Goal: Information Seeking & Learning: Learn about a topic

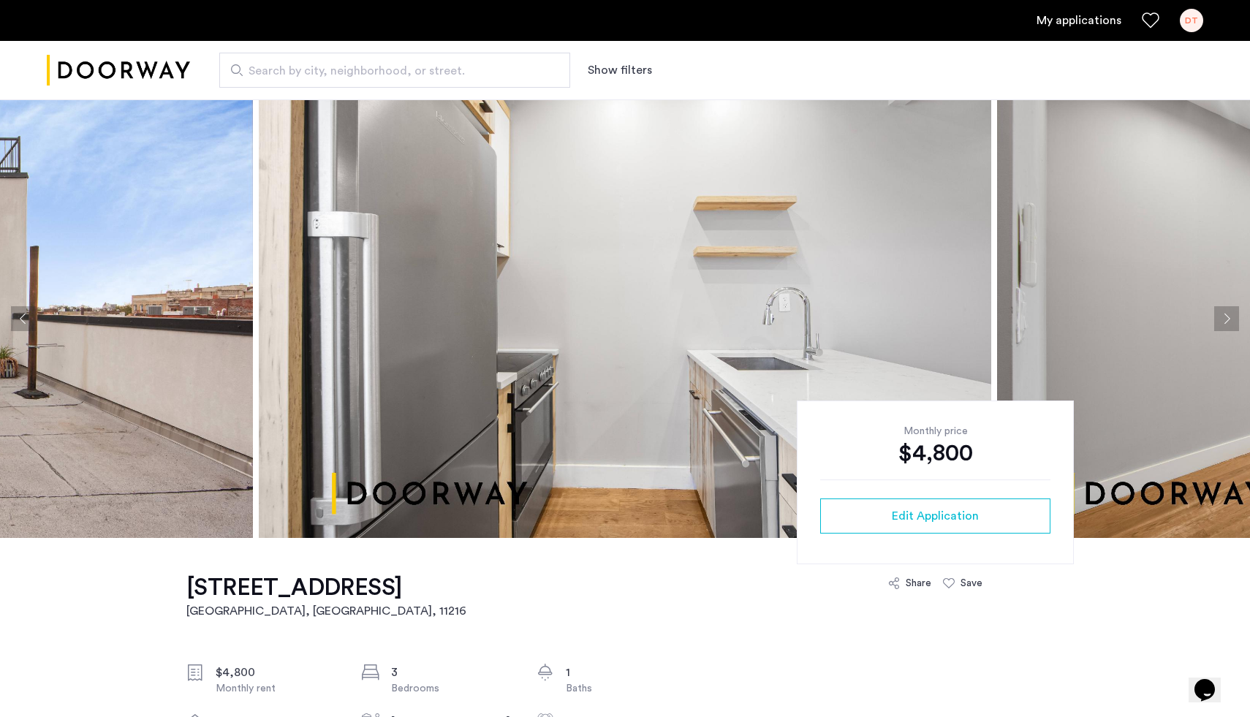
click at [525, 335] on img at bounding box center [625, 318] width 733 height 439
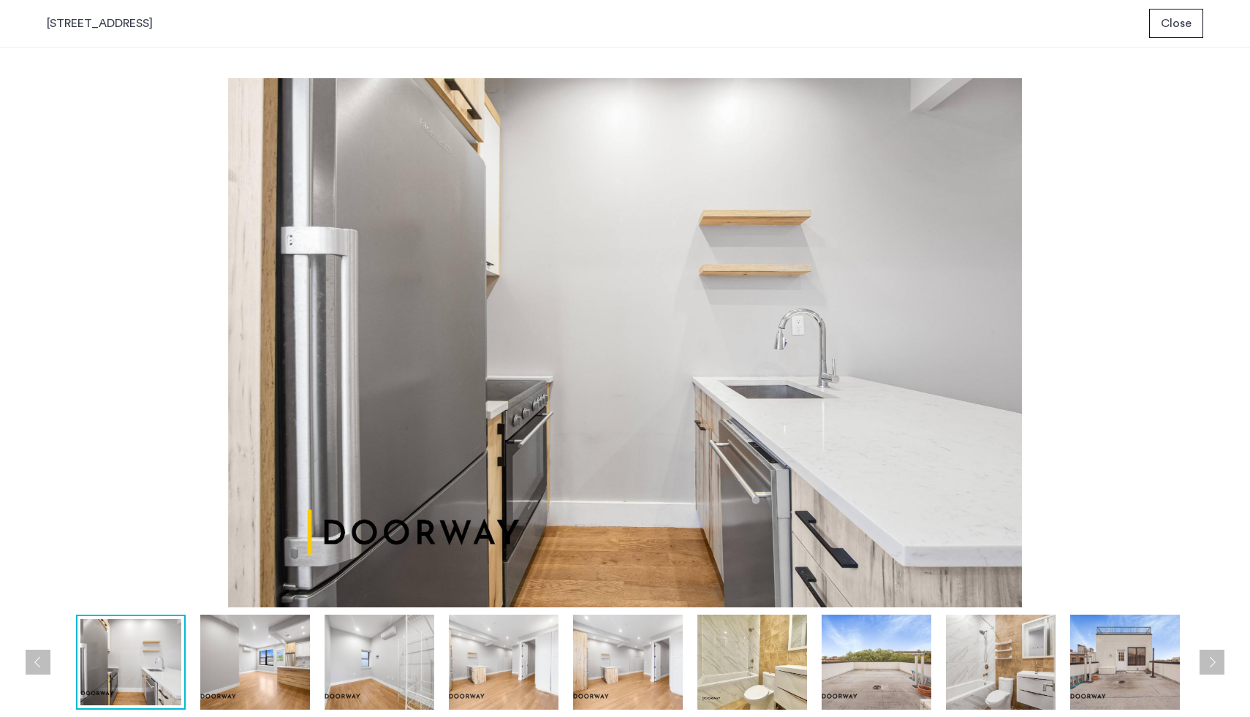
click at [312, 670] on div at bounding box center [629, 662] width 1165 height 95
click at [294, 671] on img at bounding box center [255, 662] width 110 height 95
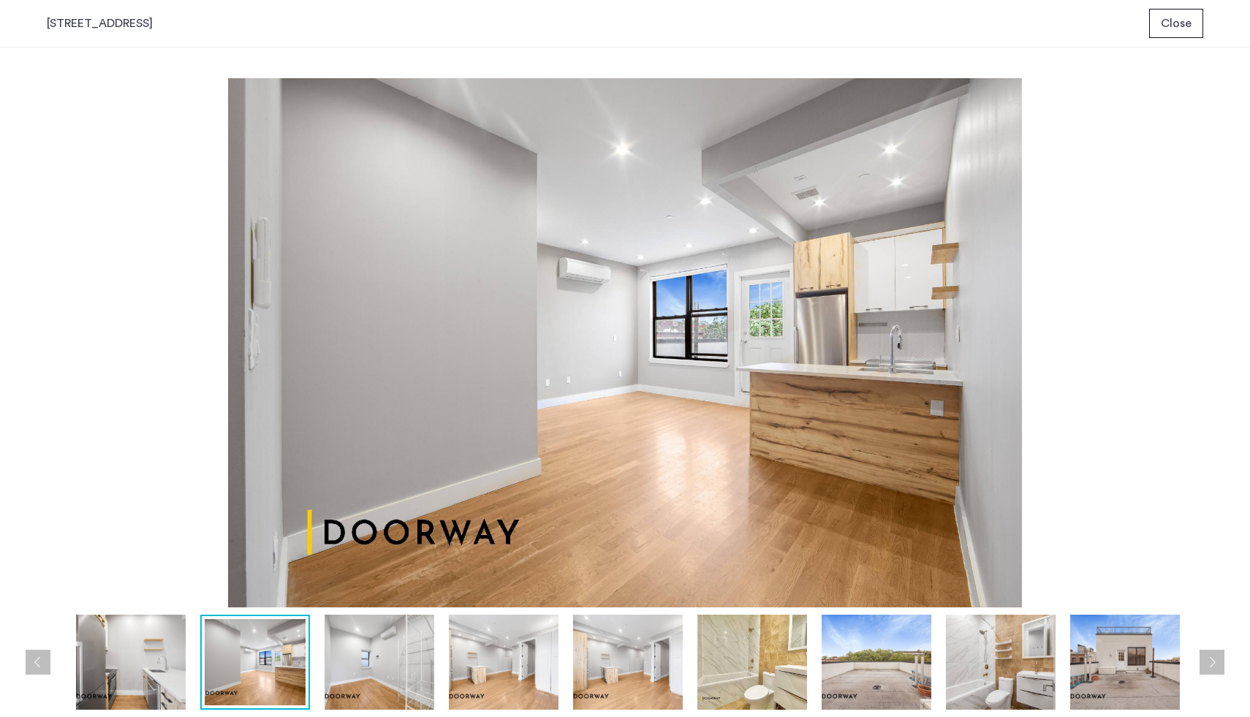
click at [357, 668] on img at bounding box center [380, 662] width 110 height 95
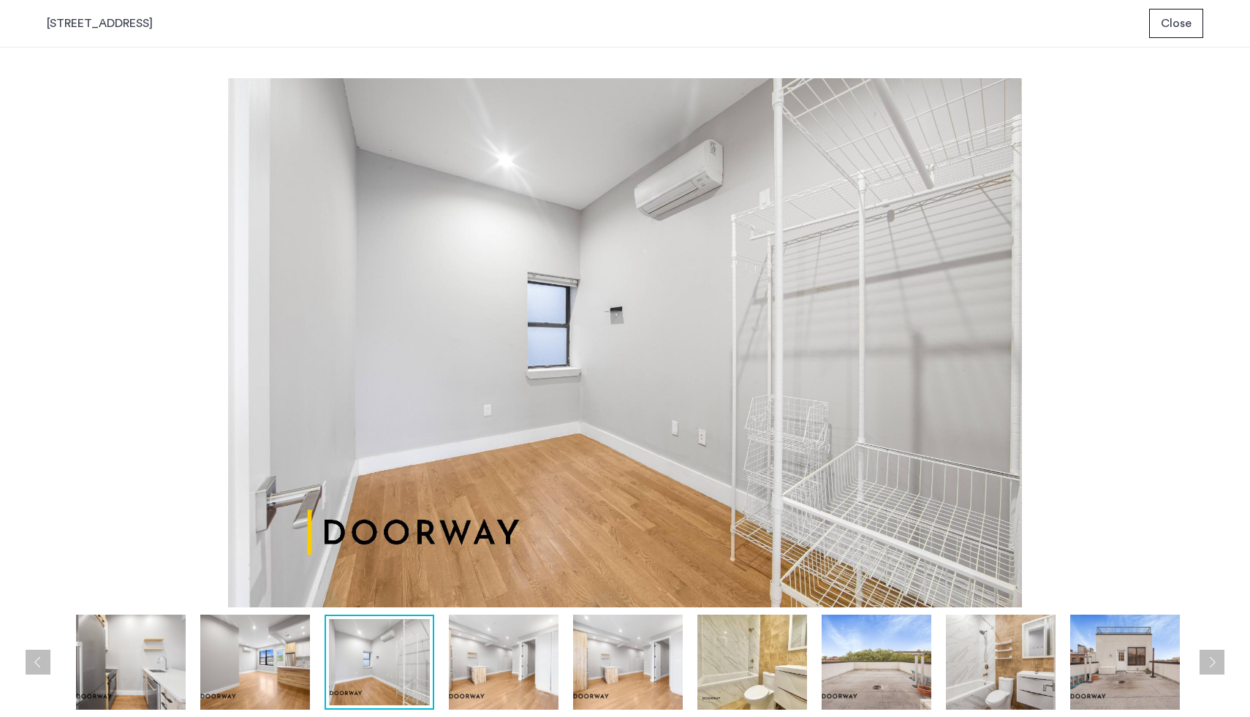
click at [504, 661] on img at bounding box center [504, 662] width 110 height 95
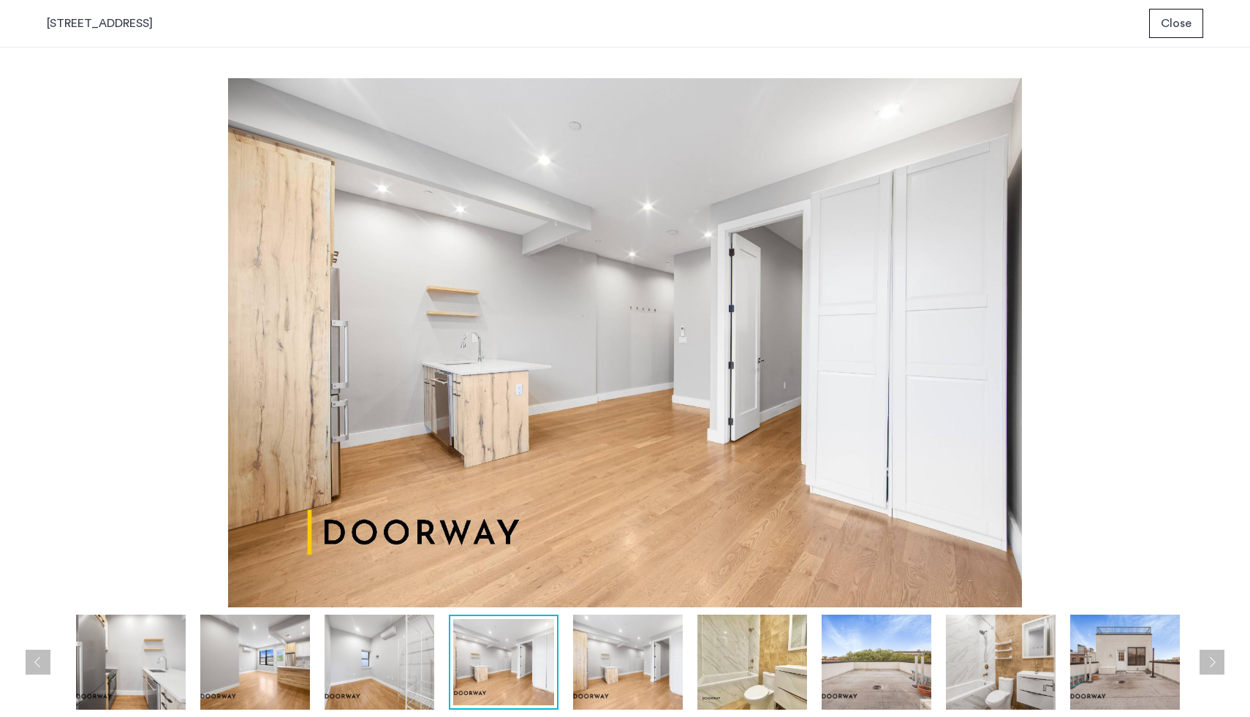
click at [618, 659] on img at bounding box center [628, 662] width 110 height 95
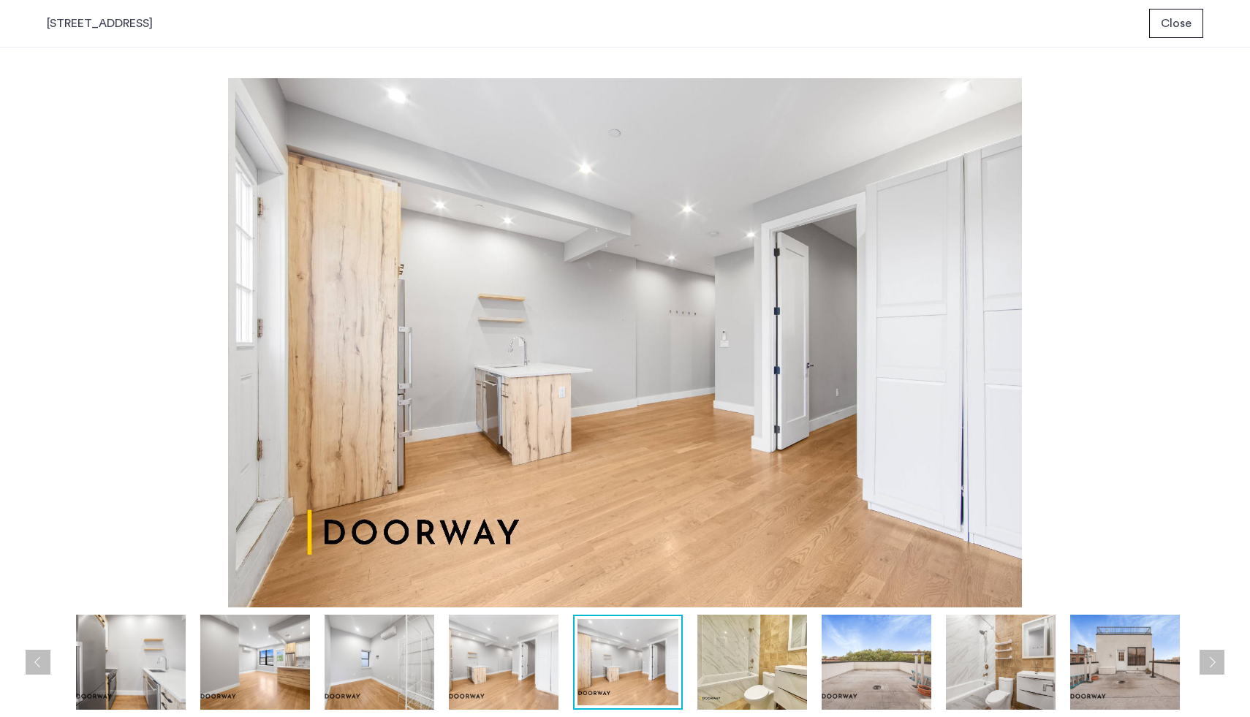
click at [731, 659] on img at bounding box center [752, 662] width 110 height 95
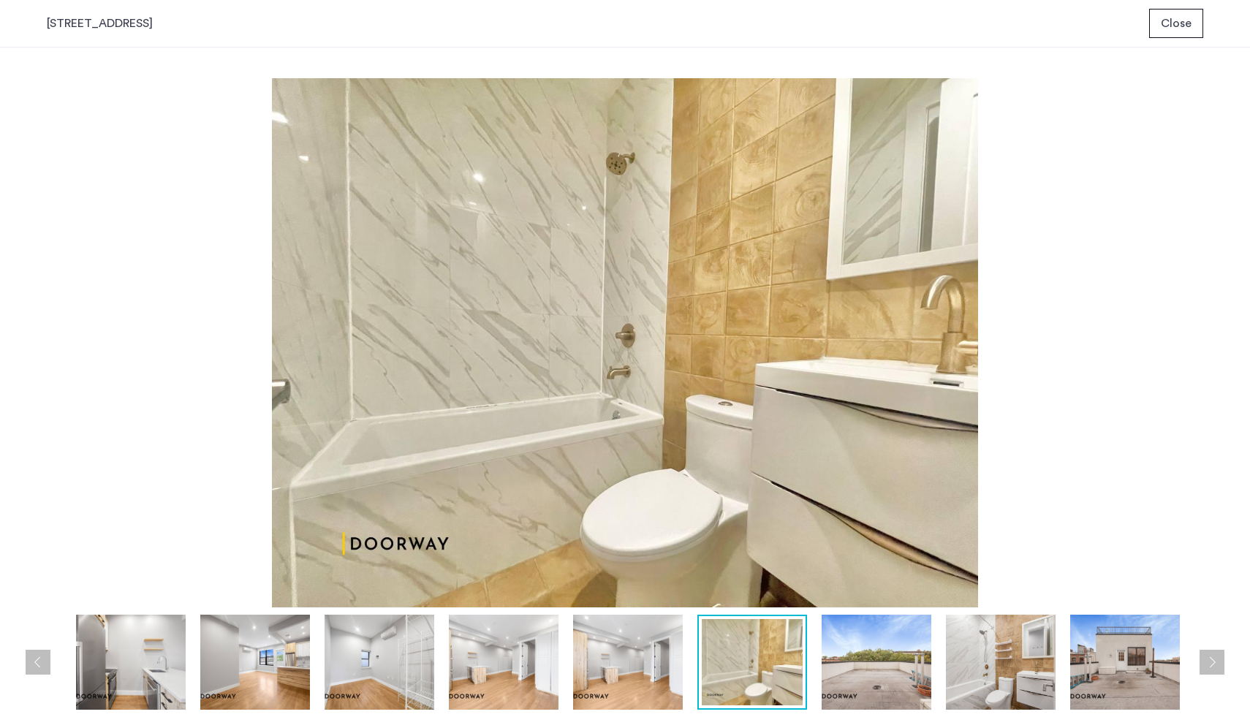
click at [832, 655] on img at bounding box center [877, 662] width 110 height 95
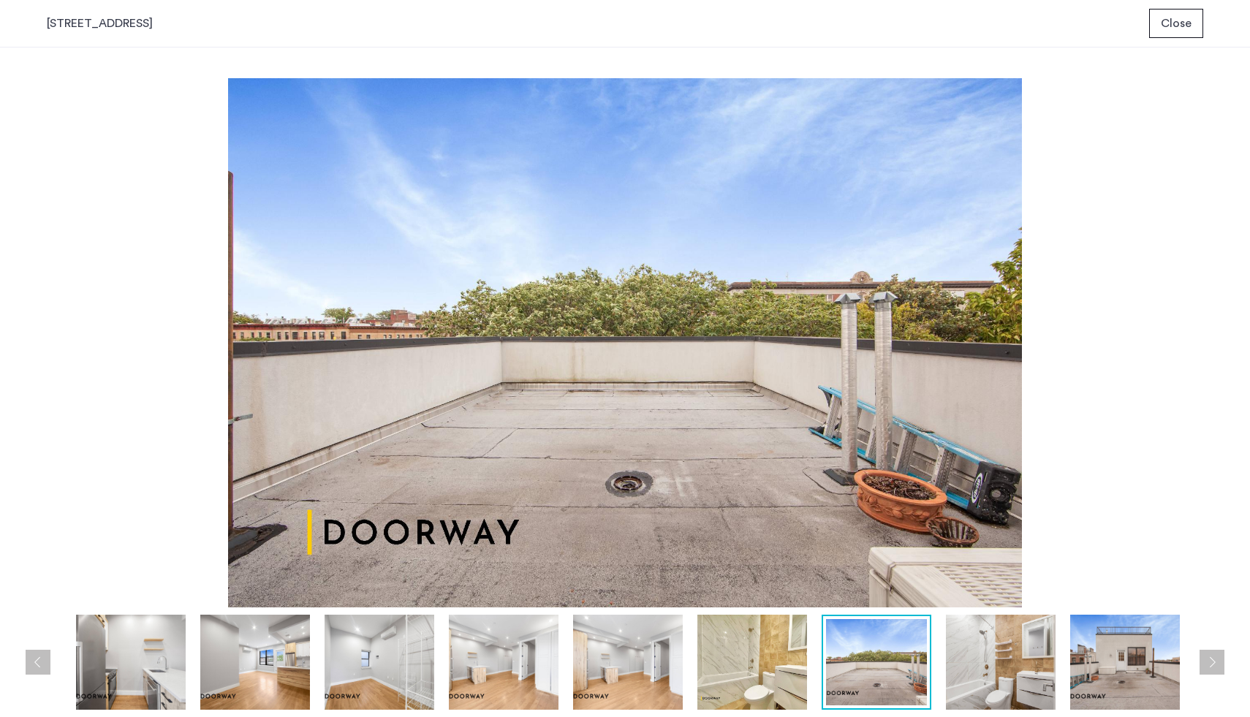
click at [979, 657] on img at bounding box center [1001, 662] width 110 height 95
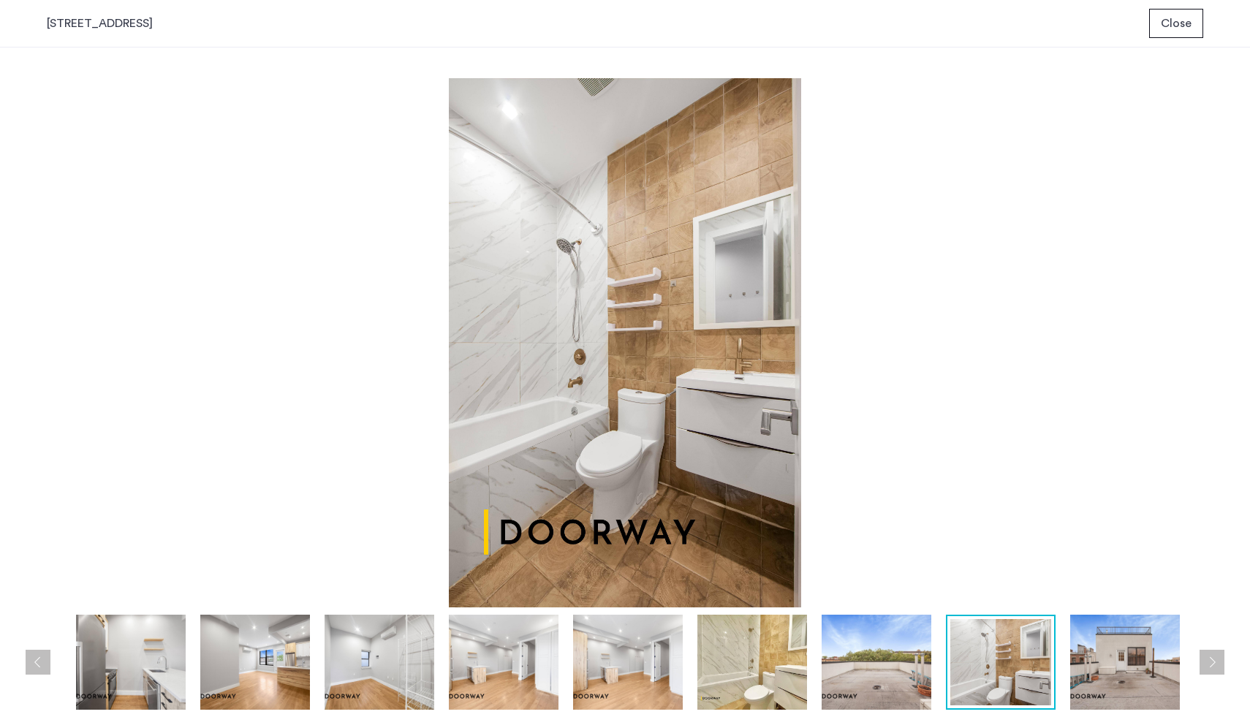
click at [1077, 646] on img at bounding box center [1125, 662] width 110 height 95
